Goal: Task Accomplishment & Management: Manage account settings

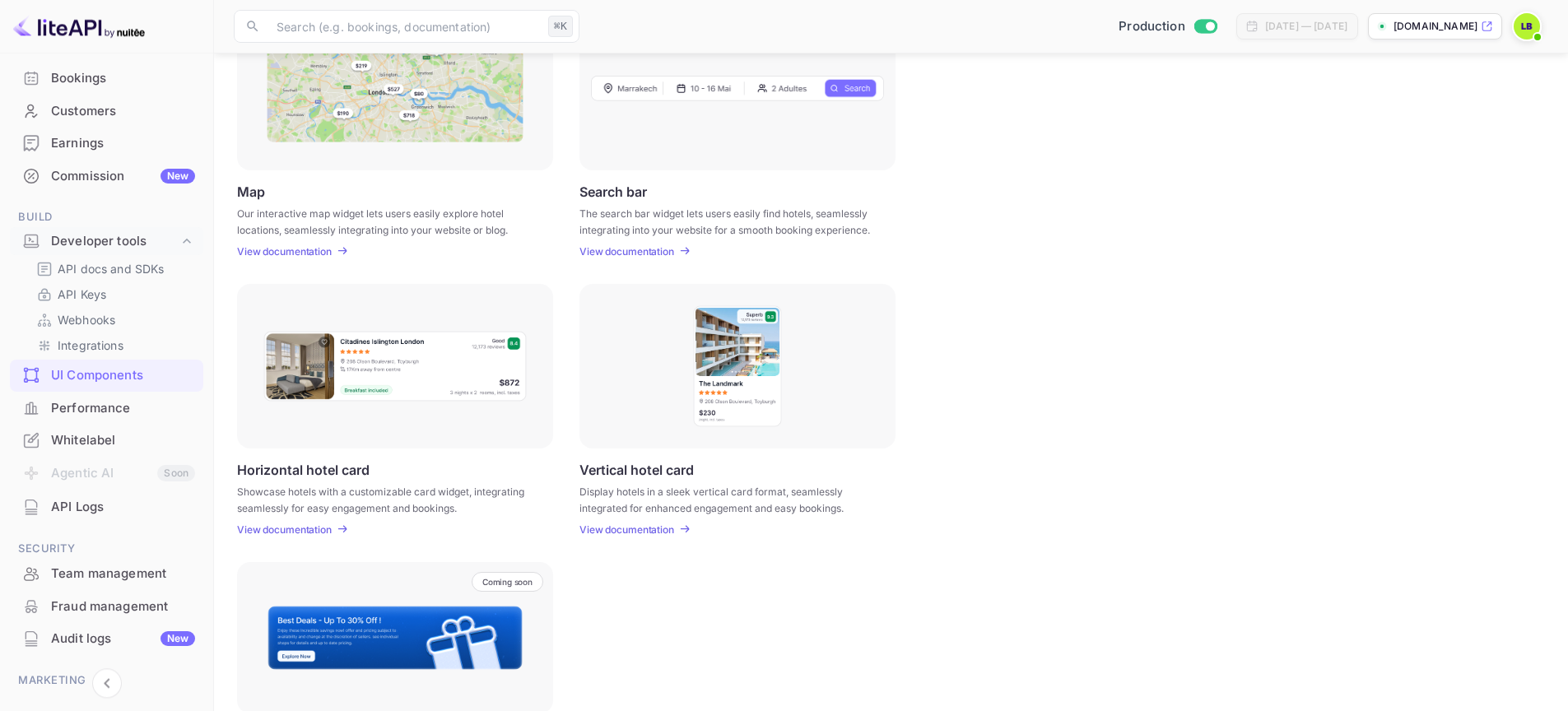
scroll to position [368, 0]
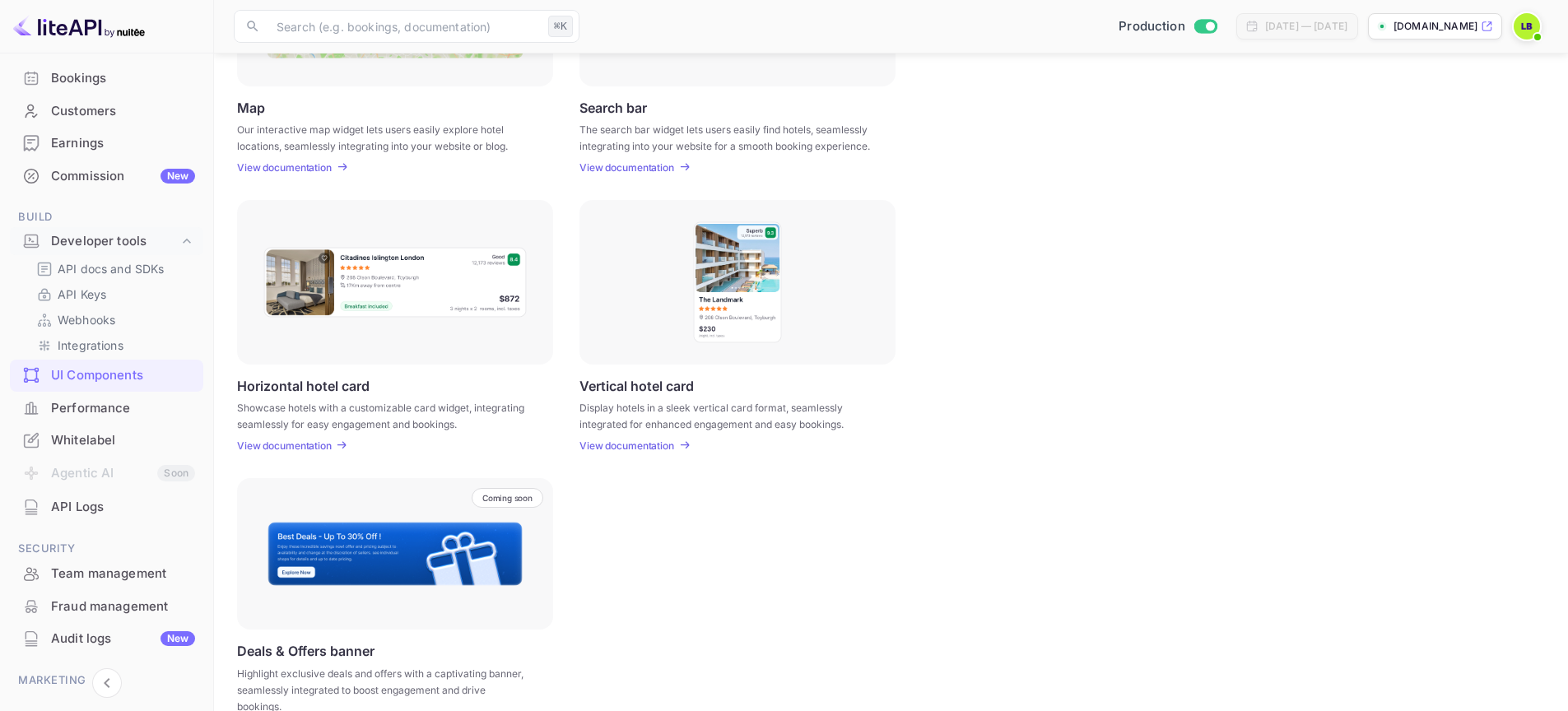
click at [322, 443] on p "View documentation" at bounding box center [284, 445] width 95 height 12
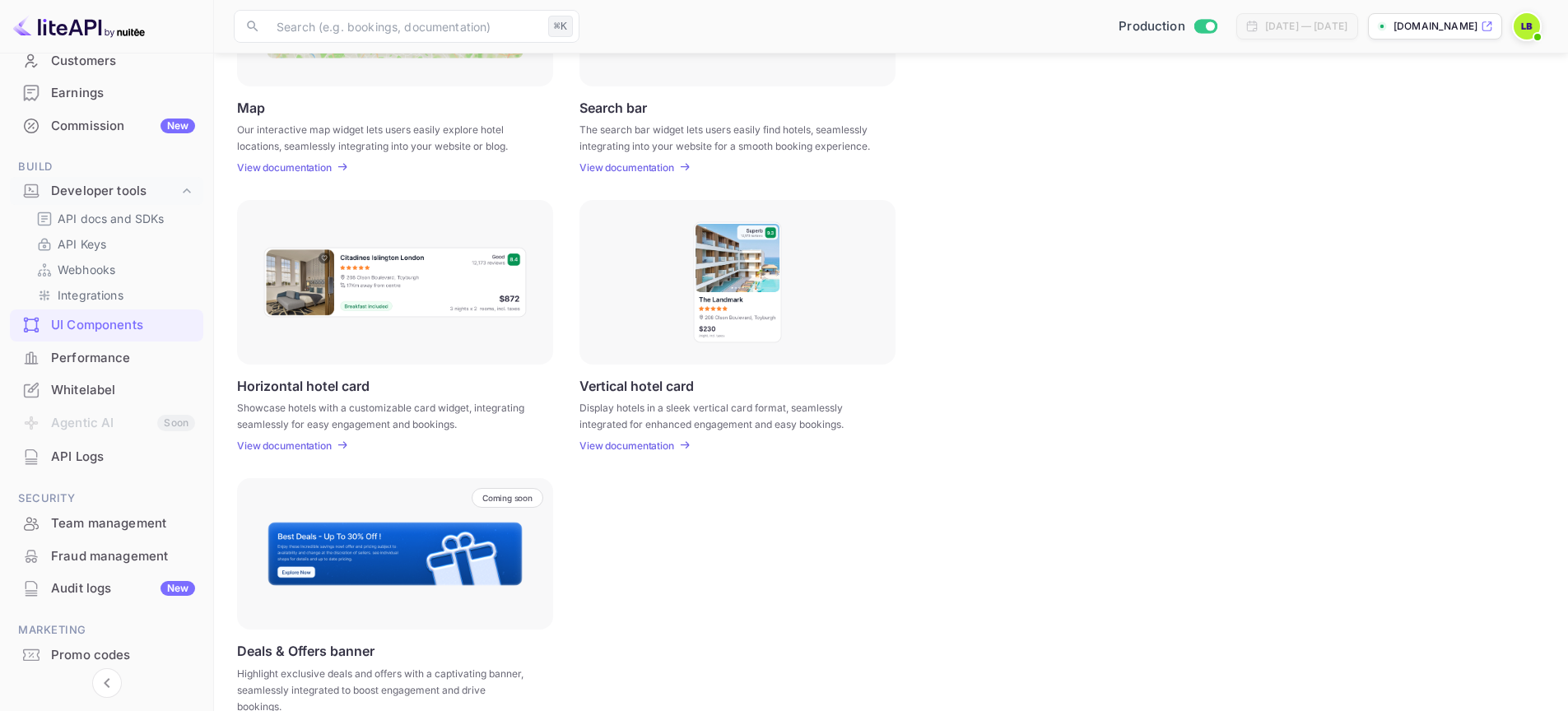
scroll to position [217, 0]
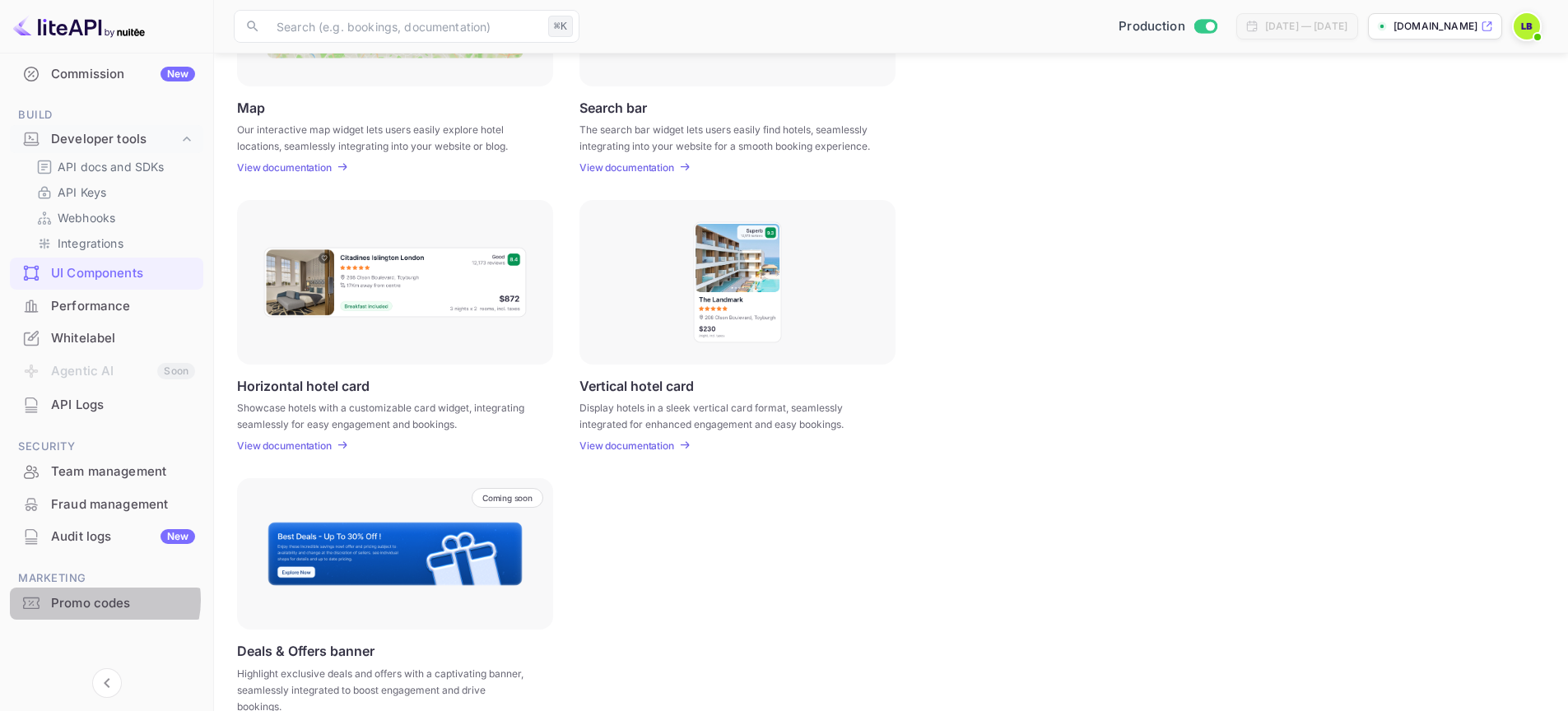
click at [105, 601] on div "Promo codes" at bounding box center [123, 604] width 144 height 19
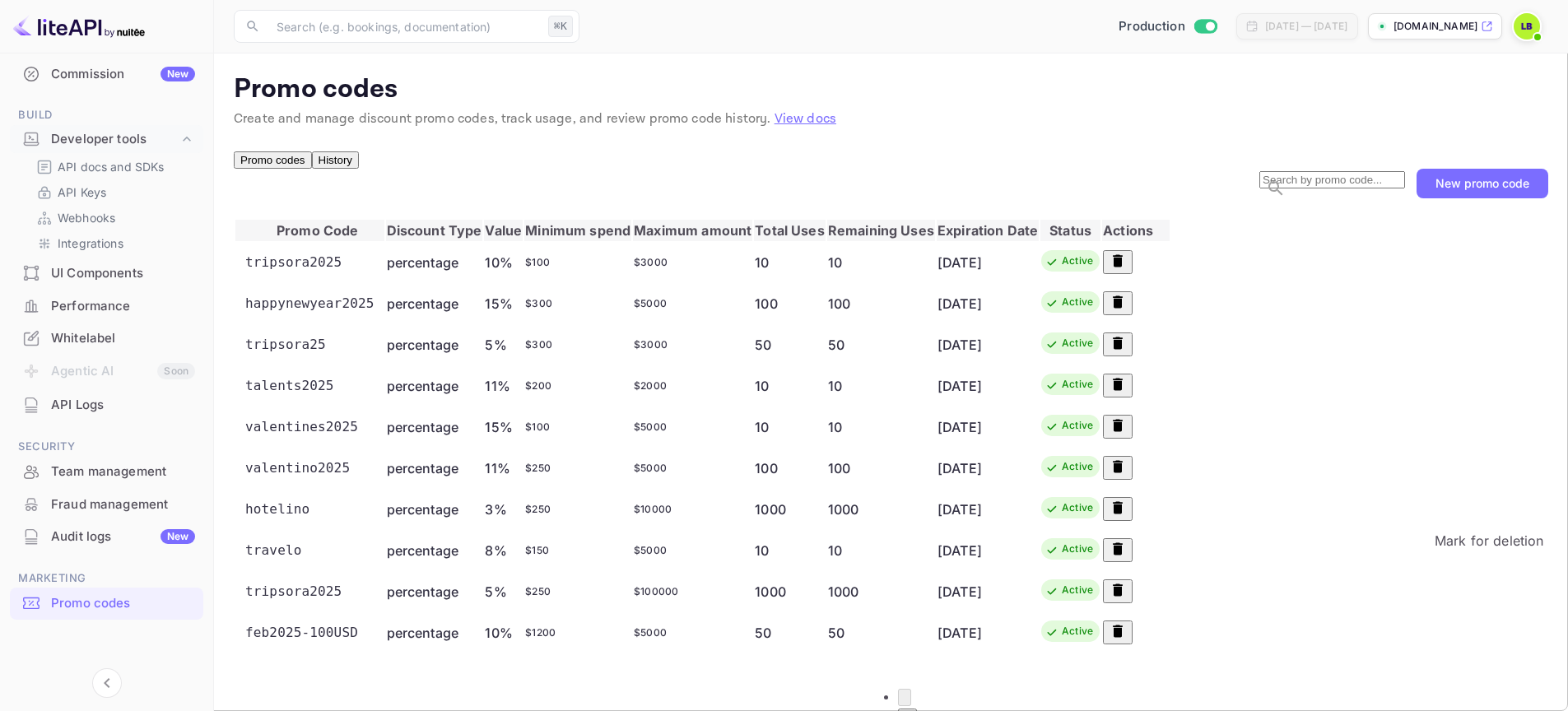
click at [1127, 557] on icon "Mark for deletion" at bounding box center [1118, 549] width 16 height 16
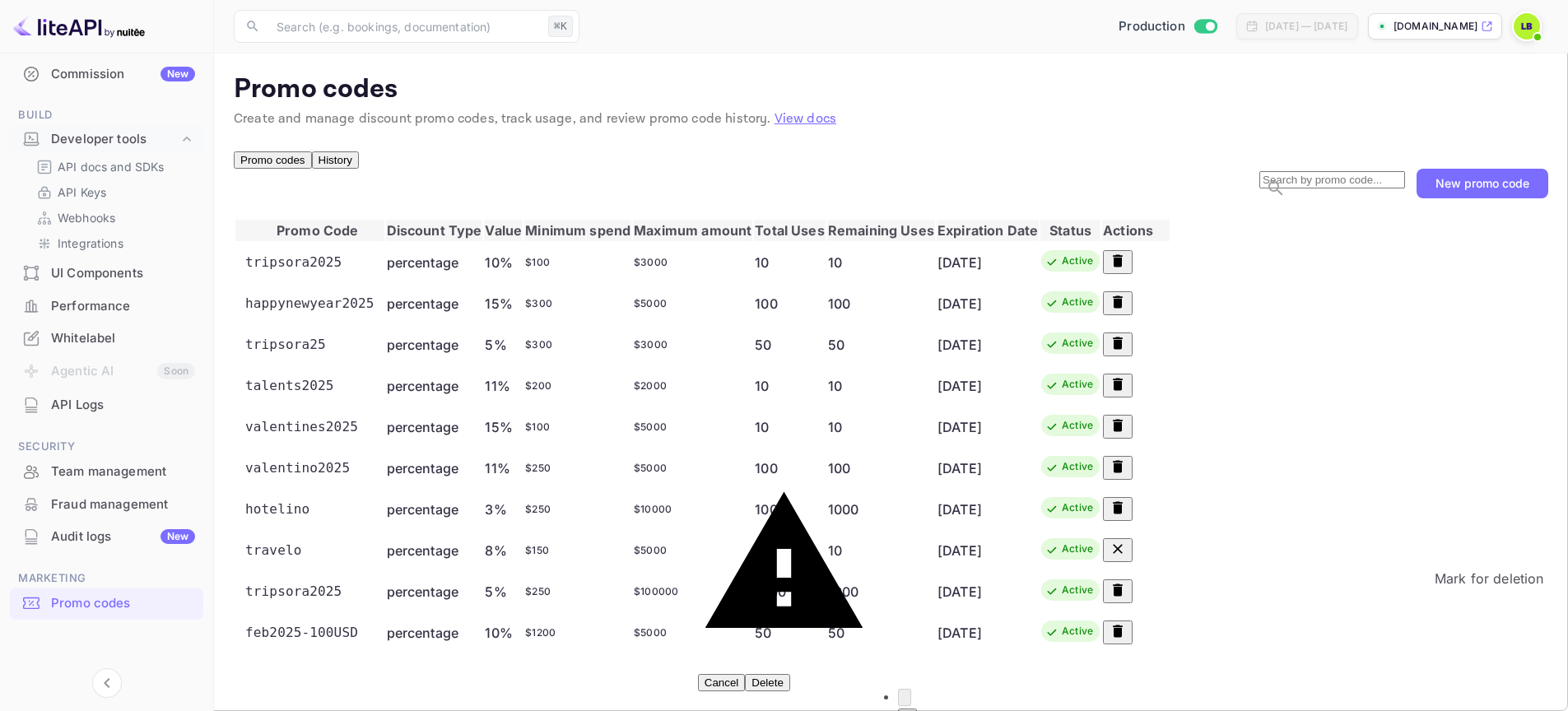
click at [1123, 597] on icon "Mark for deletion" at bounding box center [1118, 590] width 10 height 12
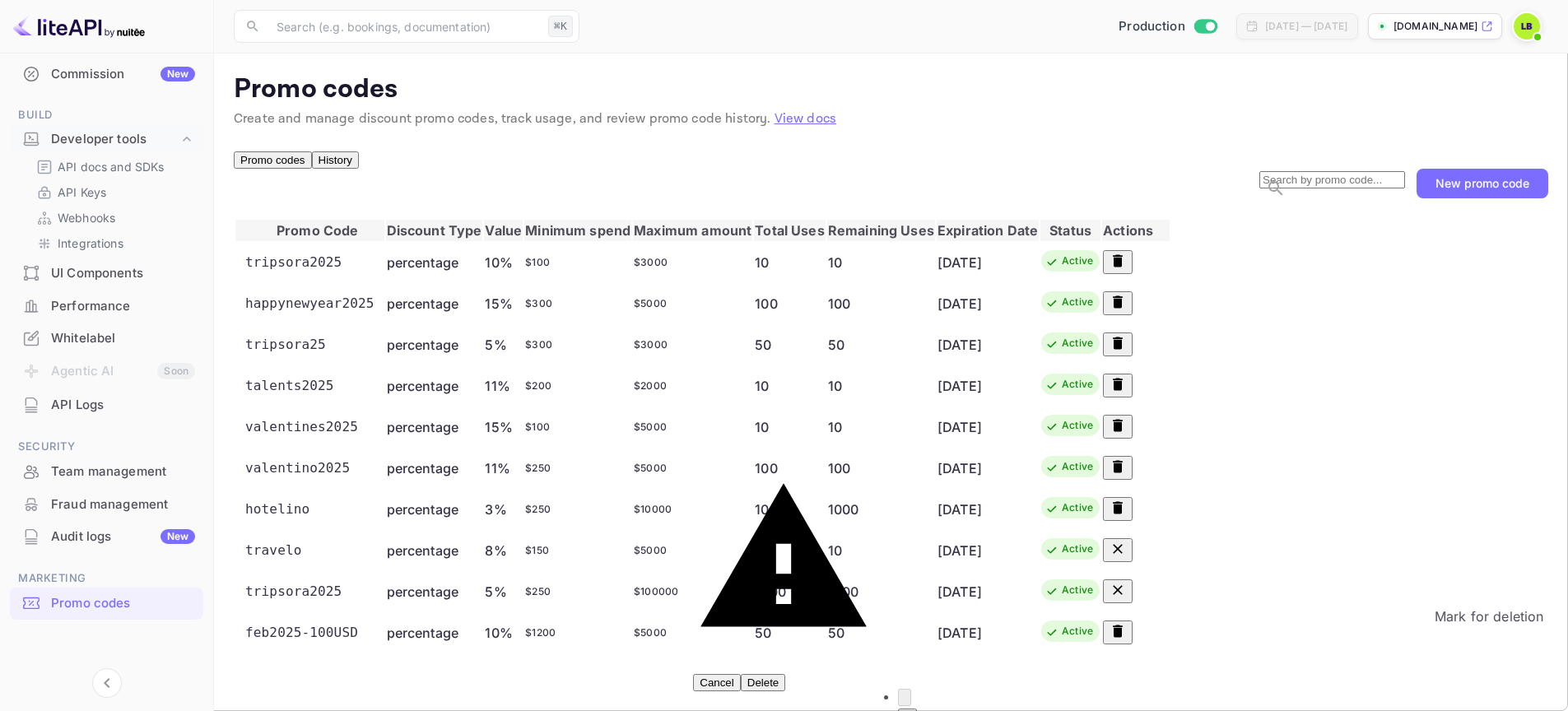
click at [1123, 638] on icon "Mark for deletion" at bounding box center [1118, 631] width 10 height 12
click at [1123, 473] on icon "Mark for deletion" at bounding box center [1118, 466] width 10 height 12
click at [1123, 268] on icon "Mark for deletion" at bounding box center [1118, 261] width 10 height 12
click at [1123, 309] on icon "Mark for deletion" at bounding box center [1118, 302] width 10 height 12
click at [1123, 350] on icon "Mark for deletion" at bounding box center [1118, 344] width 10 height 12
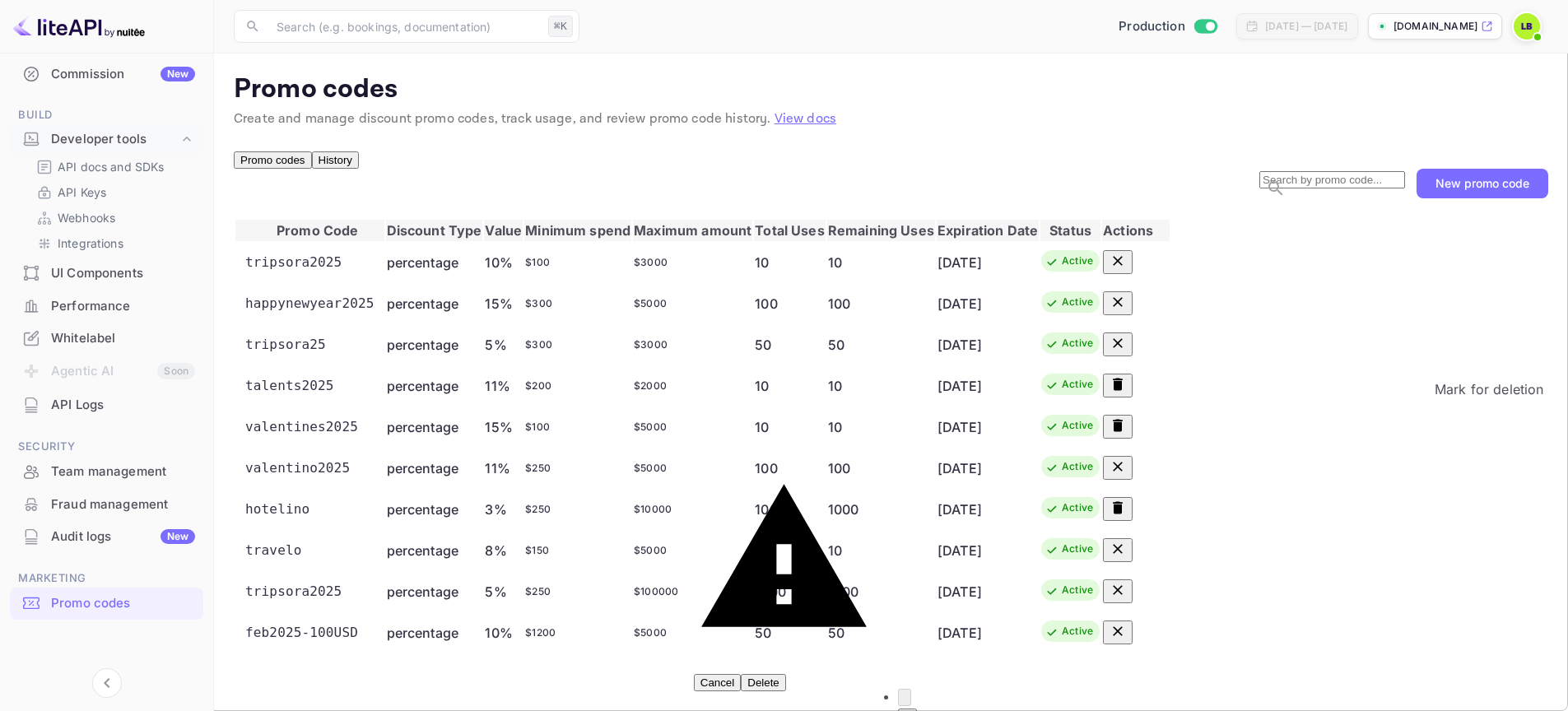
click at [1123, 391] on icon "Mark for deletion" at bounding box center [1118, 385] width 10 height 12
click at [1123, 432] on icon "Mark for deletion" at bounding box center [1118, 426] width 10 height 12
click at [786, 675] on button "Delete" at bounding box center [763, 683] width 45 height 17
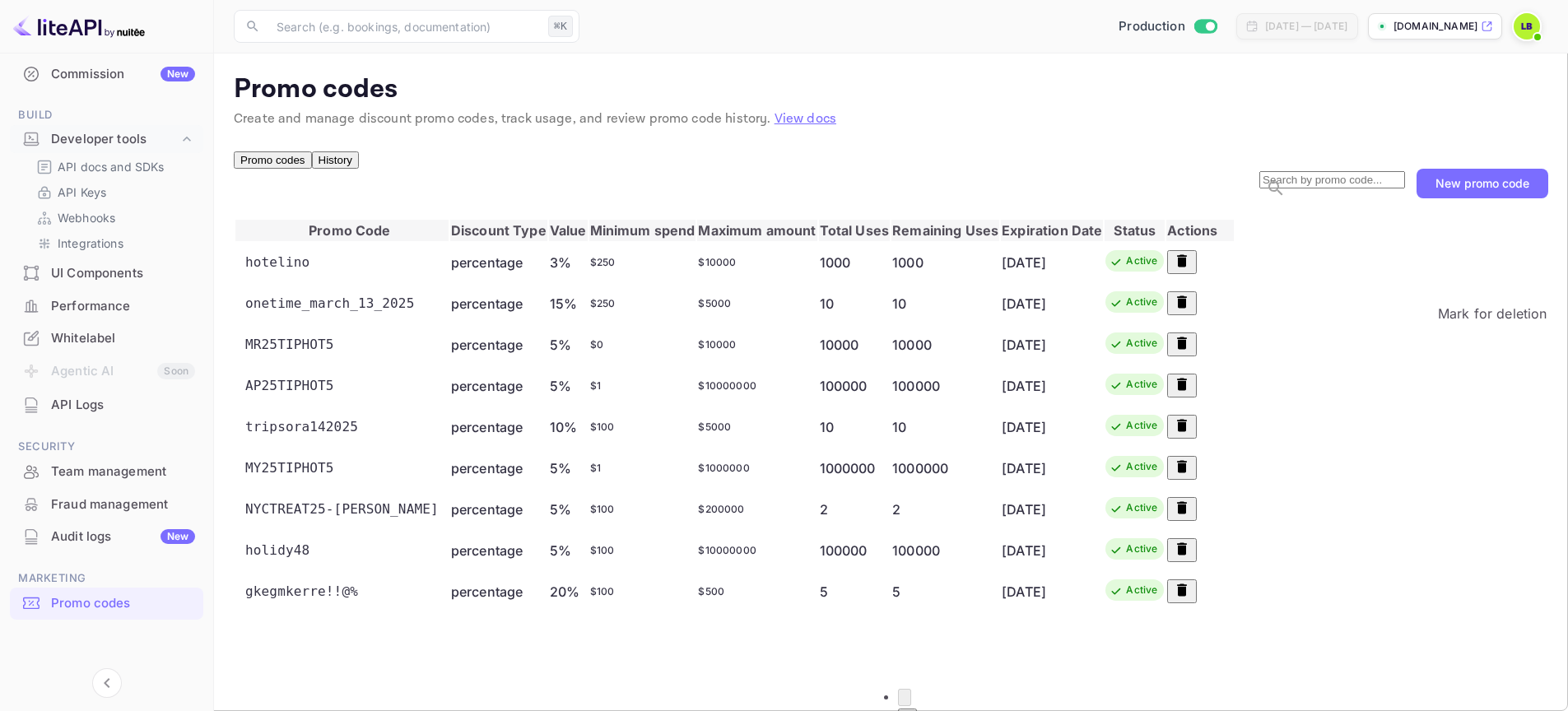
click at [1191, 310] on icon "Mark for deletion" at bounding box center [1181, 301] width 16 height 16
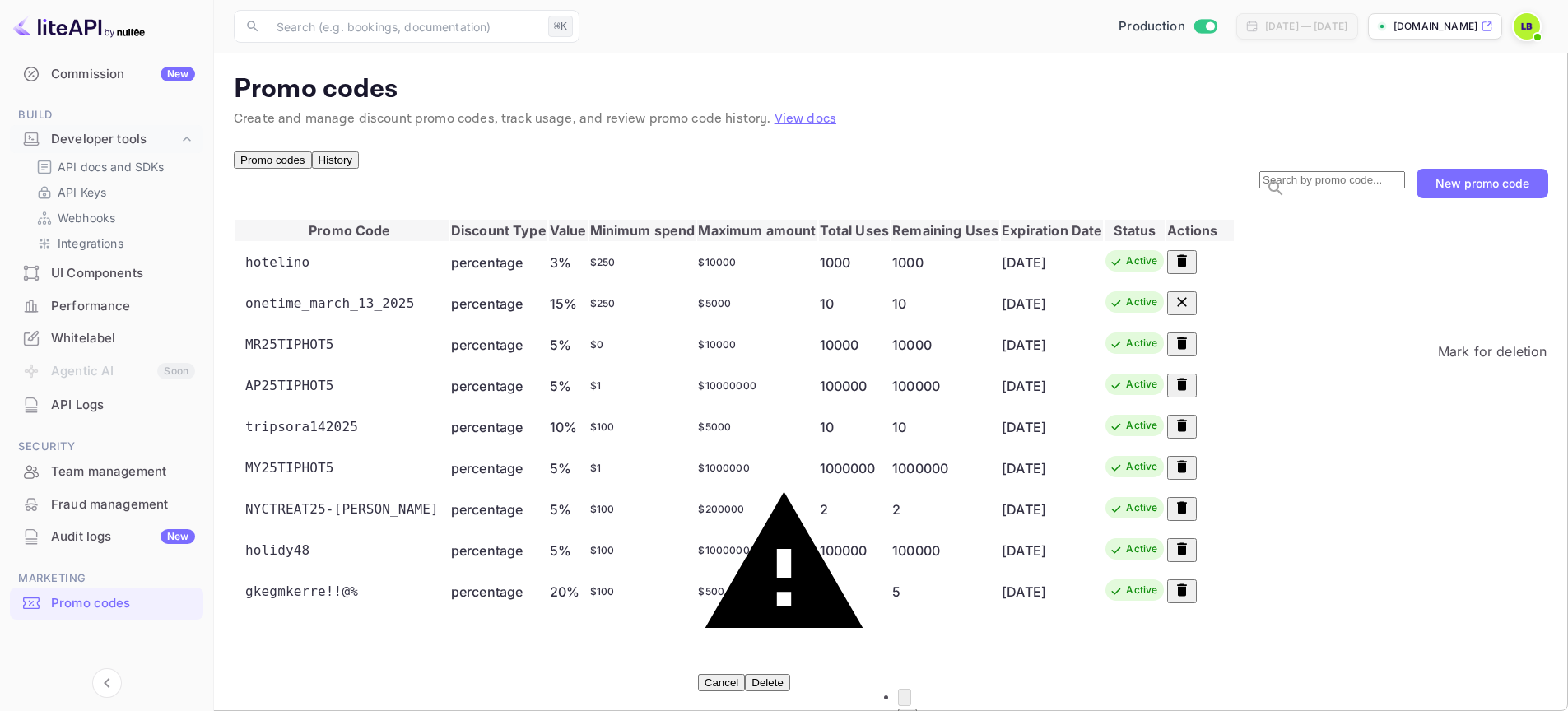
click at [1187, 350] on icon "Mark for deletion" at bounding box center [1182, 344] width 10 height 12
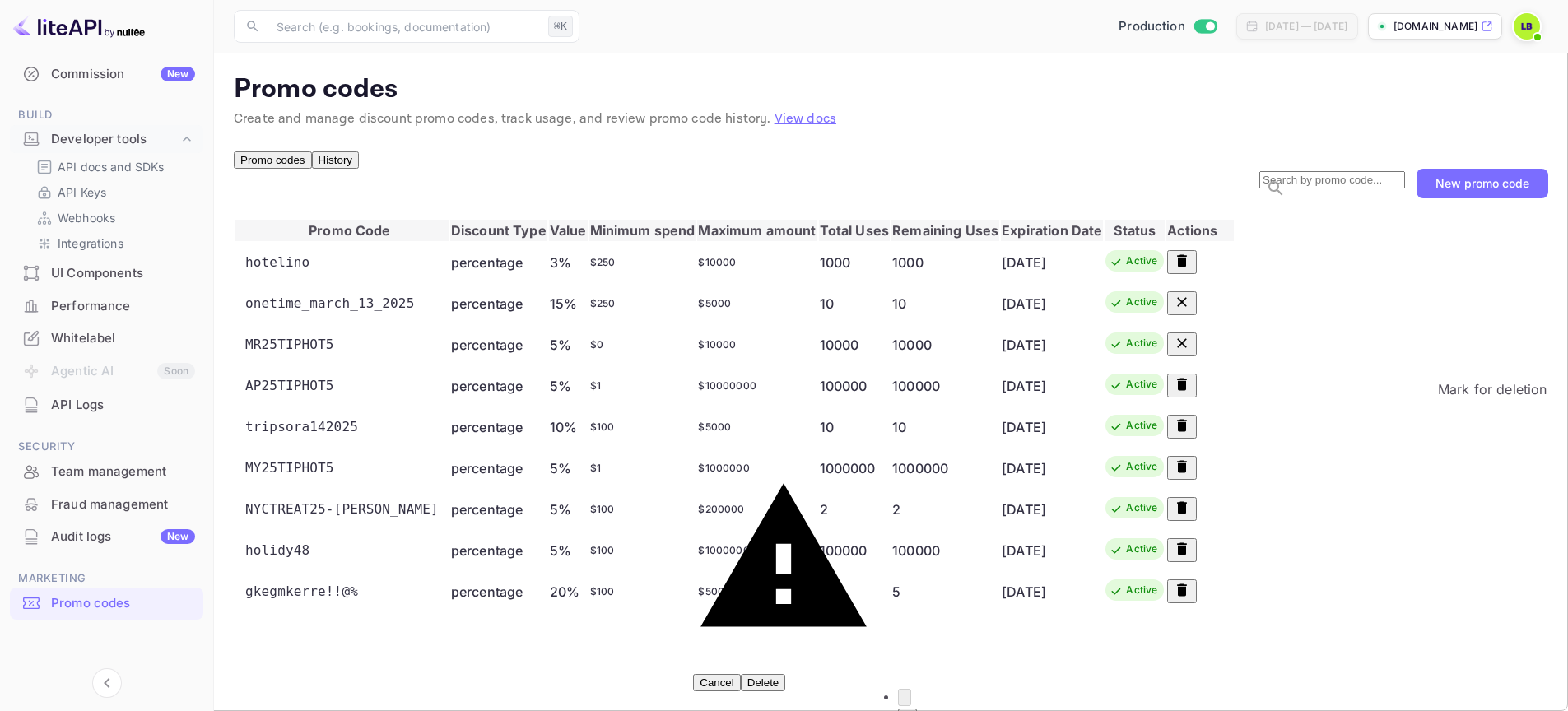
click at [1187, 391] on icon "Mark for deletion" at bounding box center [1182, 385] width 10 height 12
click at [1187, 432] on icon "Mark for deletion" at bounding box center [1182, 426] width 10 height 12
click at [1191, 475] on icon "Mark for deletion" at bounding box center [1181, 466] width 16 height 16
click at [1234, 547] on td at bounding box center [1200, 550] width 67 height 39
drag, startPoint x: 1481, startPoint y: 525, endPoint x: 1484, endPoint y: 545, distance: 20.2
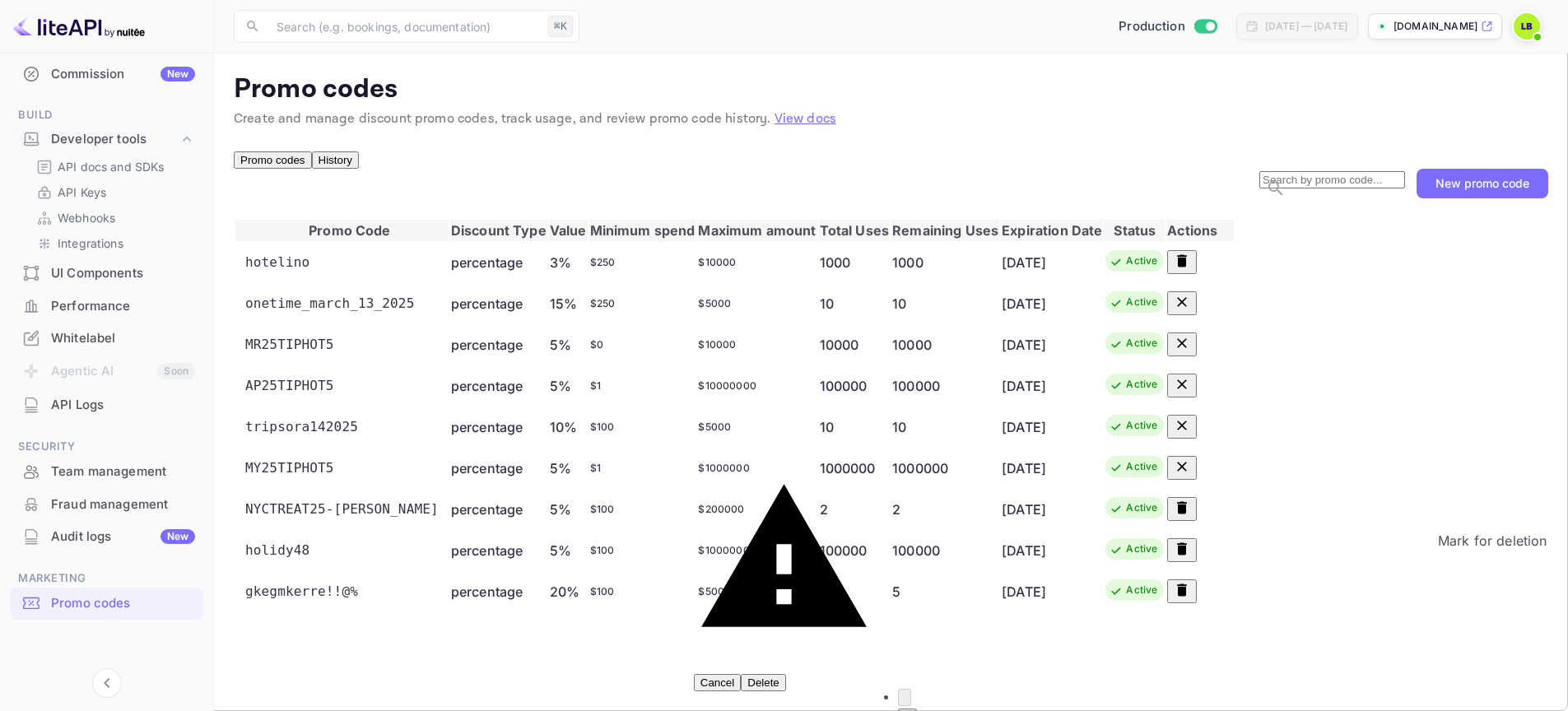
click at [1481, 531] on div "Mark for deletion" at bounding box center [1493, 540] width 109 height 20
click at [1234, 571] on td at bounding box center [1200, 550] width 67 height 39
click at [1187, 556] on icon "Mark for deletion" at bounding box center [1182, 549] width 10 height 12
click at [1187, 597] on icon "Mark for deletion" at bounding box center [1182, 590] width 10 height 12
click at [1197, 517] on button "Mark for deletion" at bounding box center [1182, 509] width 30 height 24
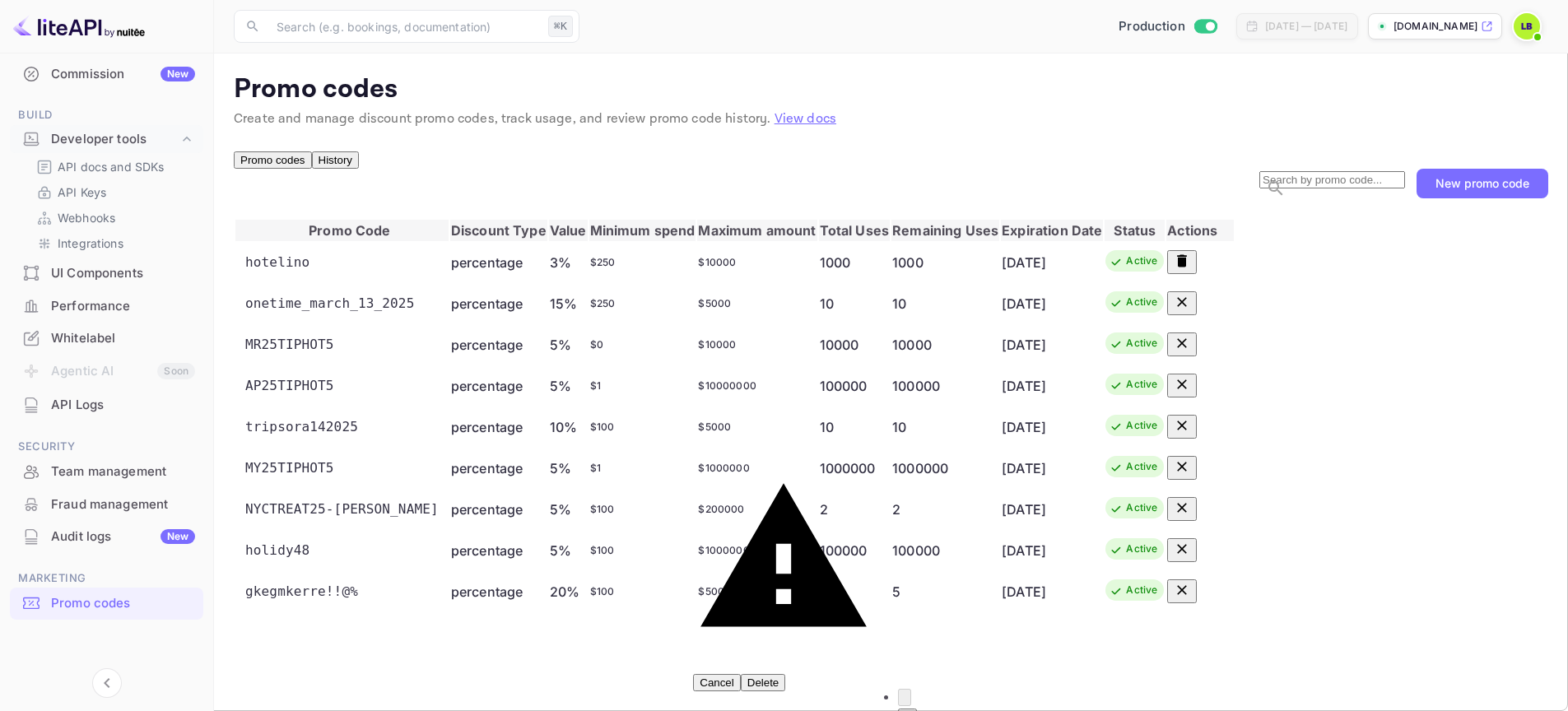
click at [875, 653] on div "Delete 8 selected promo codes? Cancel Delete" at bounding box center [784, 580] width 182 height 224
click at [786, 675] on button "Delete" at bounding box center [763, 683] width 45 height 17
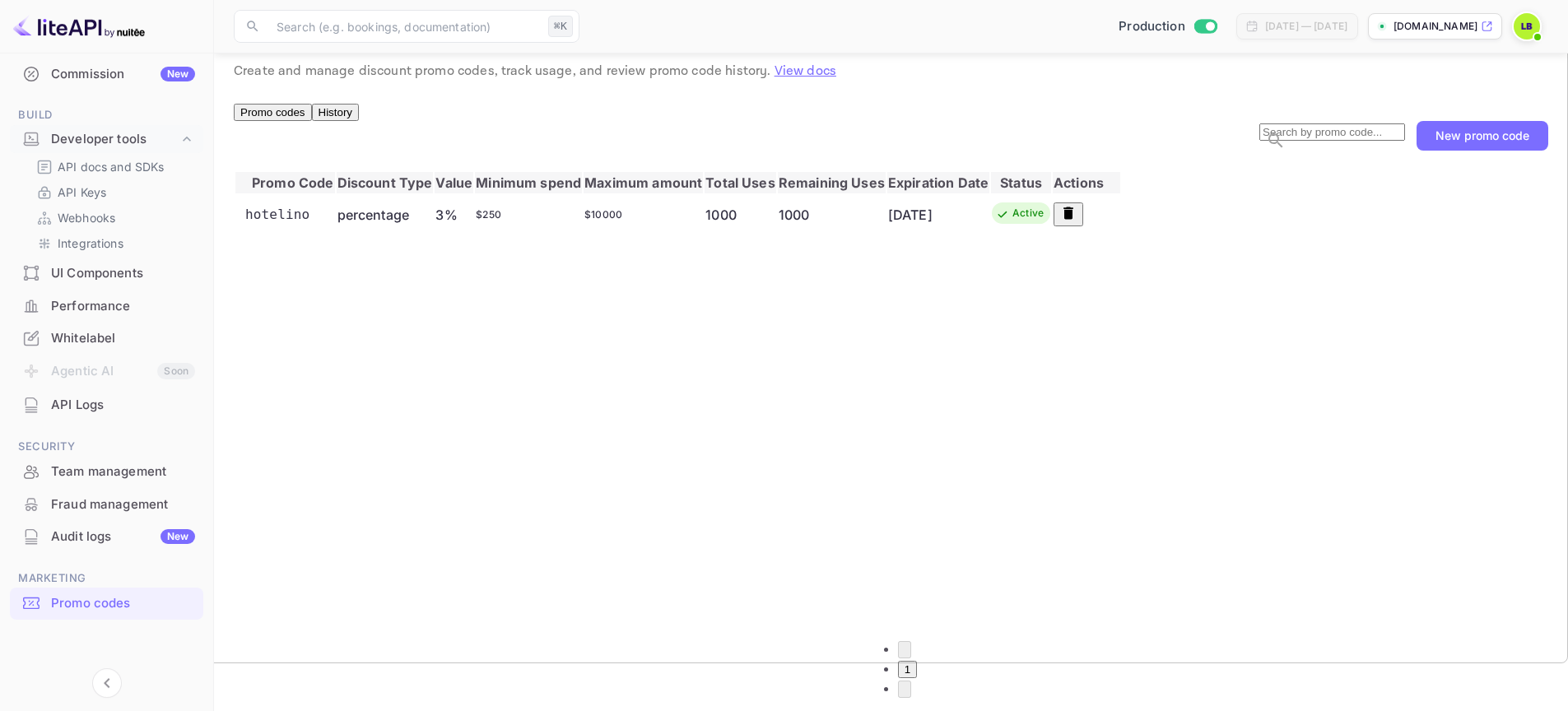
scroll to position [49, 0]
click at [331, 113] on button "History" at bounding box center [335, 111] width 47 height 17
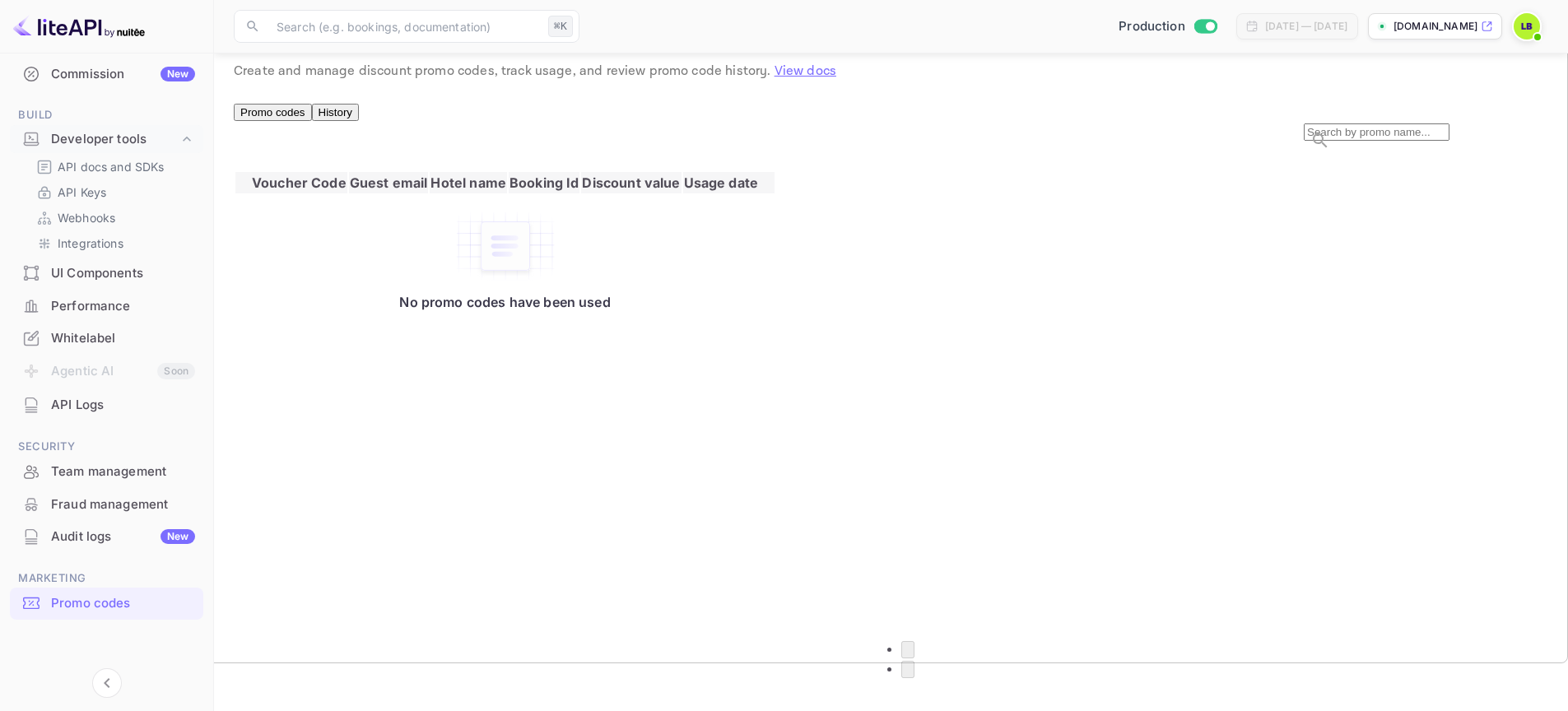
click at [300, 119] on button "Promo codes" at bounding box center [273, 112] width 79 height 17
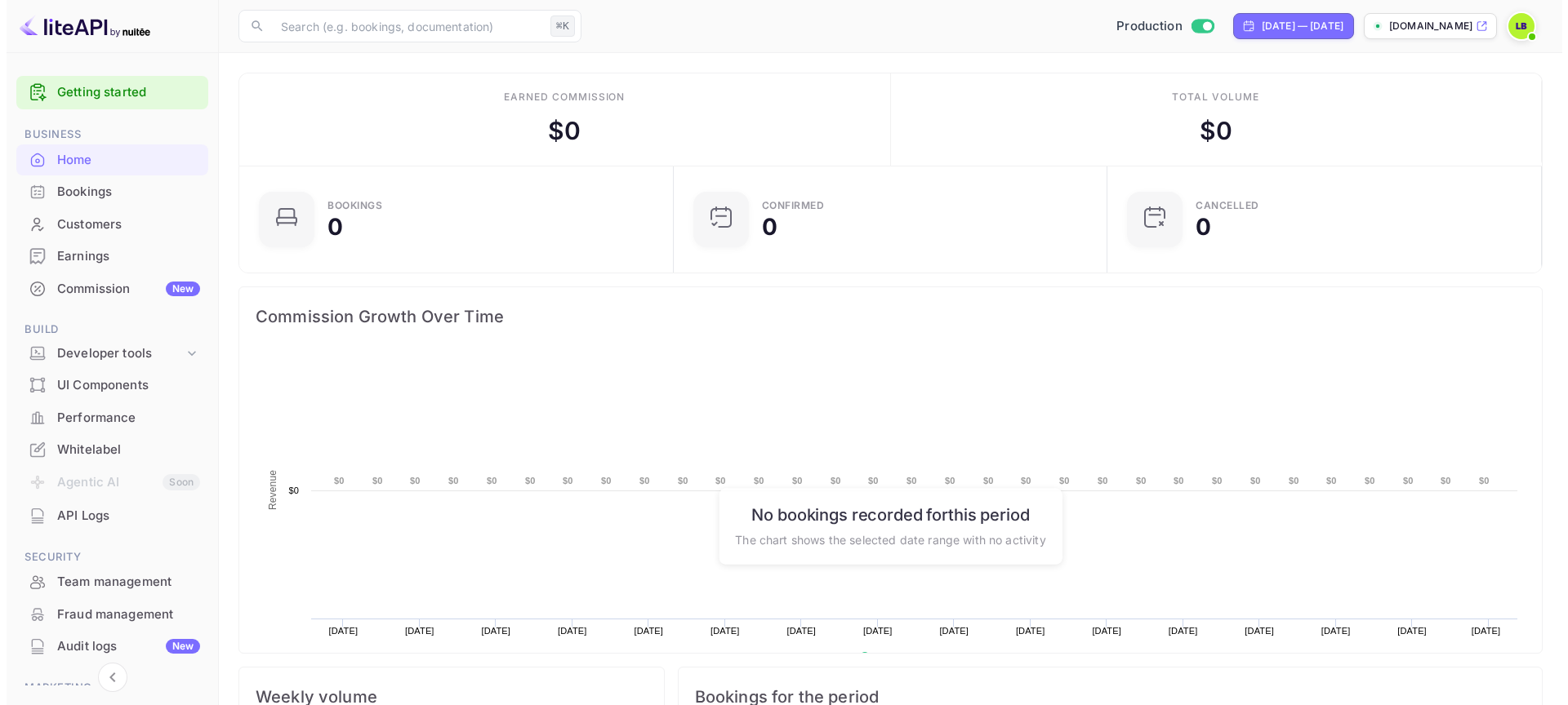
scroll to position [253, 411]
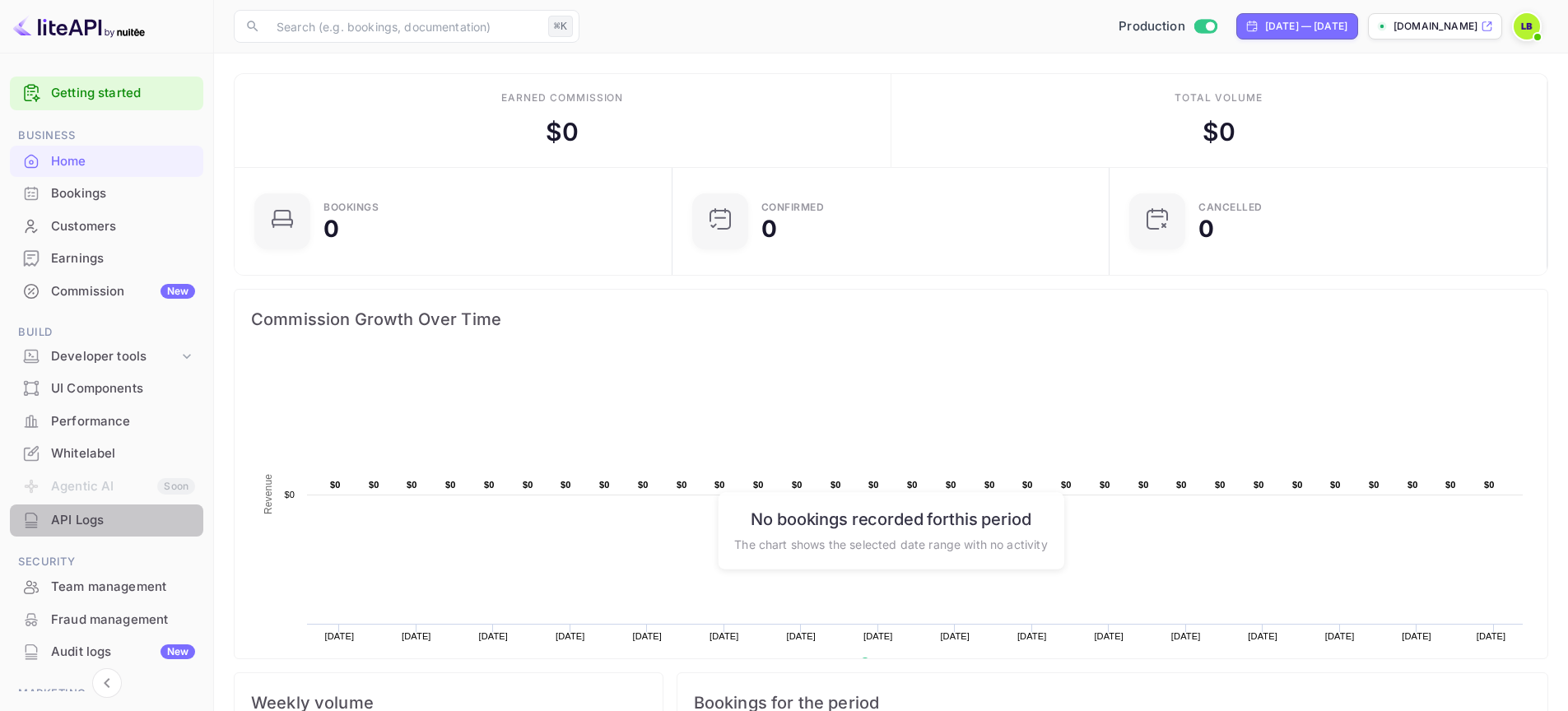
click at [107, 512] on div "API Logs" at bounding box center [123, 521] width 144 height 19
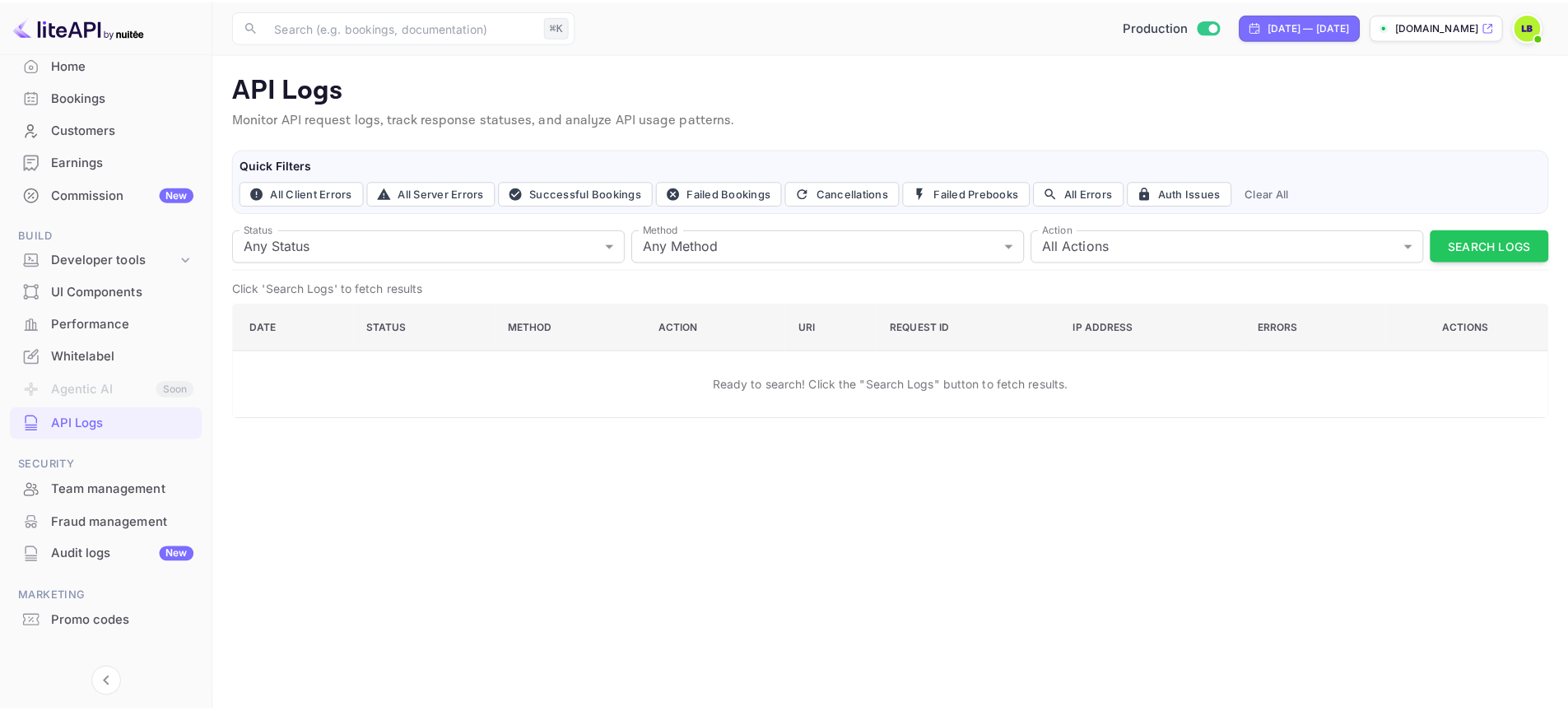
scroll to position [115, 0]
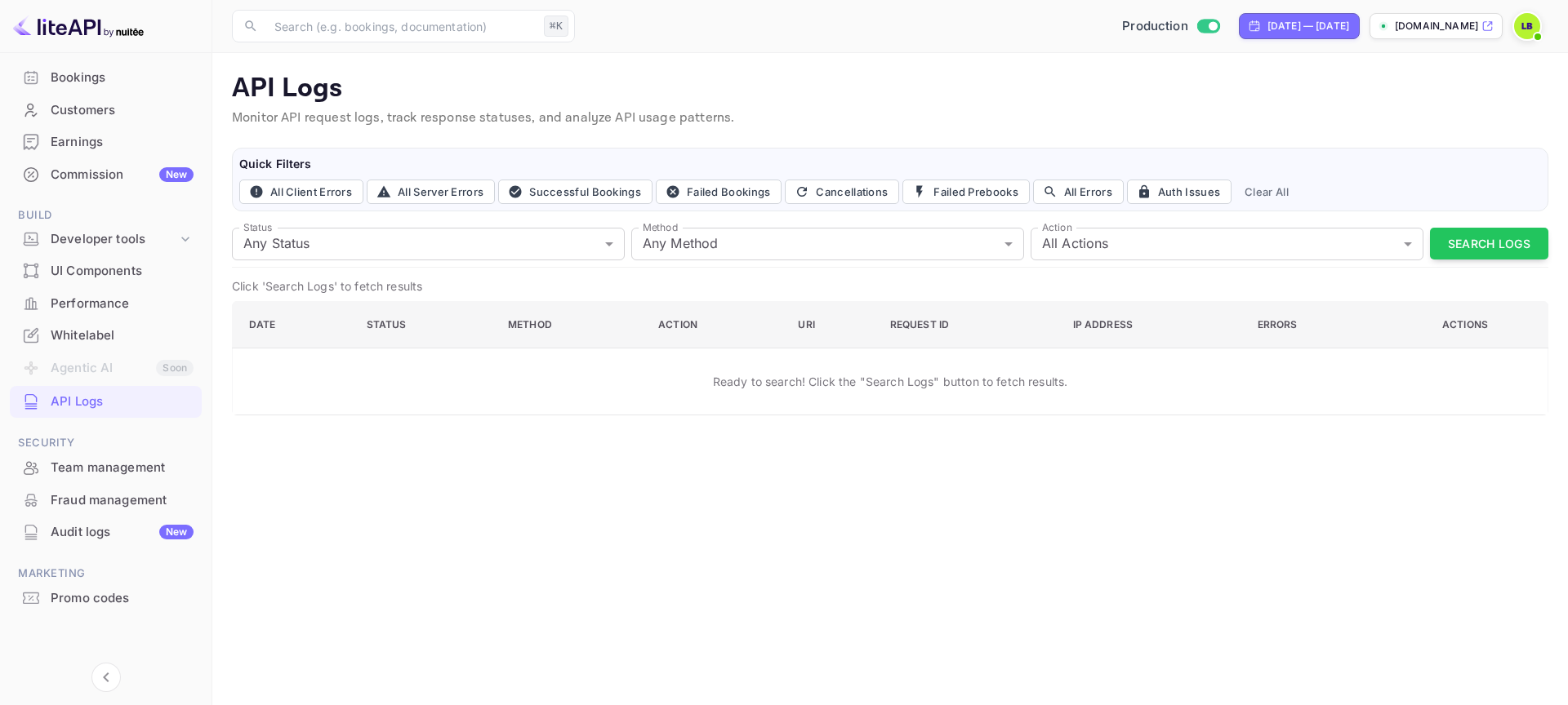
click at [97, 340] on div "Whitelabel" at bounding box center [122, 336] width 143 height 19
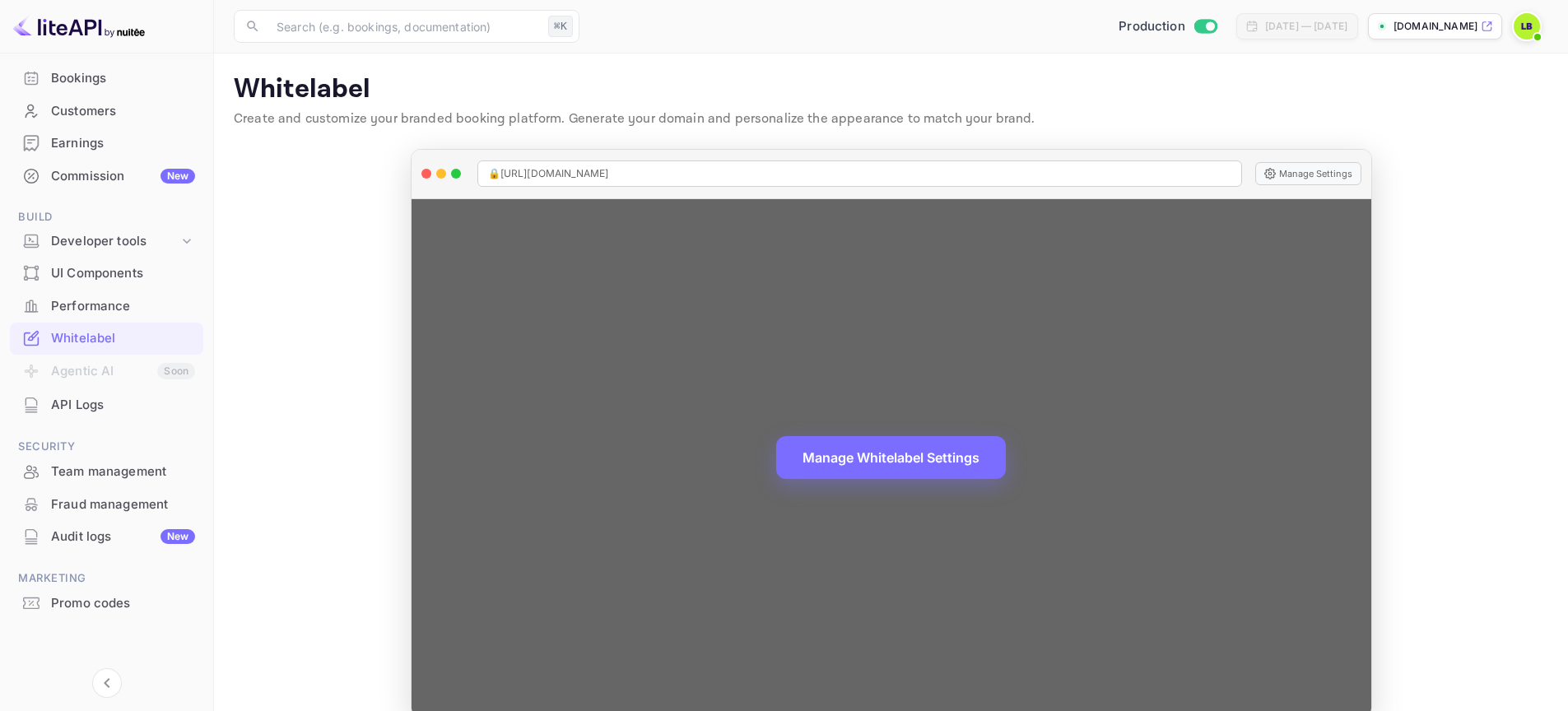
click at [1100, 164] on div "🔒 [URL][DOMAIN_NAME]" at bounding box center [860, 173] width 765 height 26
click at [1095, 169] on div "🔒 [URL][DOMAIN_NAME]" at bounding box center [860, 173] width 765 height 26
click at [1093, 173] on div "🔒 [URL][DOMAIN_NAME]" at bounding box center [860, 173] width 765 height 26
click at [1292, 176] on button "Manage Settings" at bounding box center [1308, 174] width 107 height 23
